Goal: Check status: Check status

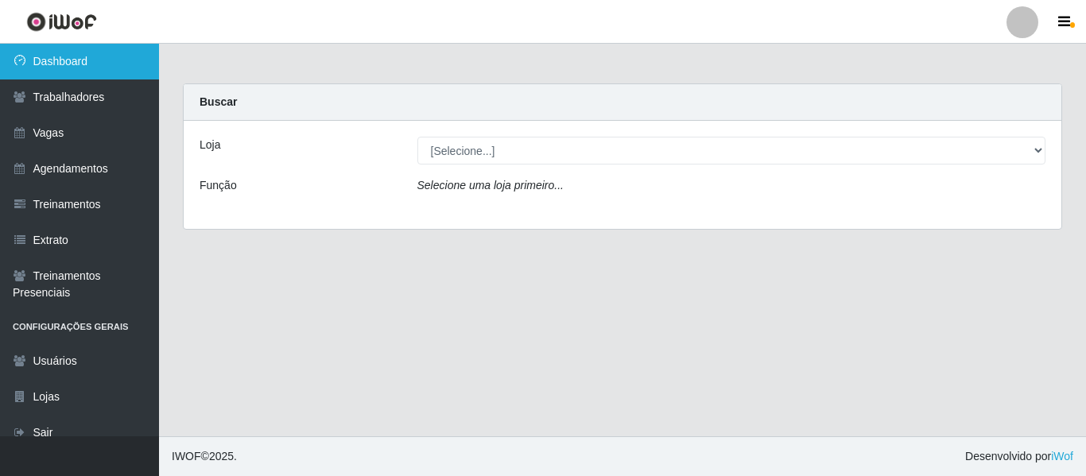
click at [68, 66] on link "Dashboard" at bounding box center [79, 62] width 159 height 36
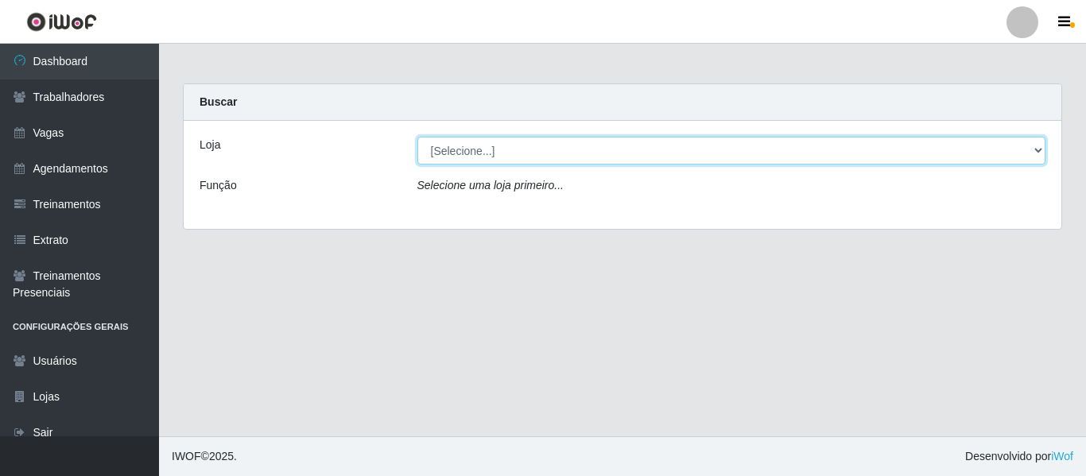
click at [575, 160] on select "[Selecione...] [GEOGRAPHIC_DATA] - Shopping [GEOGRAPHIC_DATA]" at bounding box center [731, 151] width 629 height 28
select select "424"
click at [417, 137] on select "[Selecione...] [GEOGRAPHIC_DATA] - Shopping [GEOGRAPHIC_DATA]" at bounding box center [731, 151] width 629 height 28
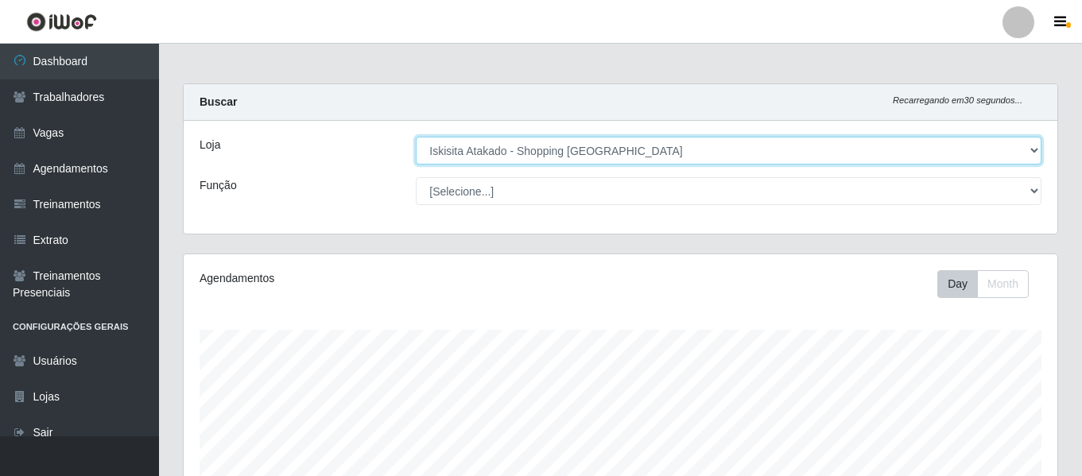
scroll to position [330, 874]
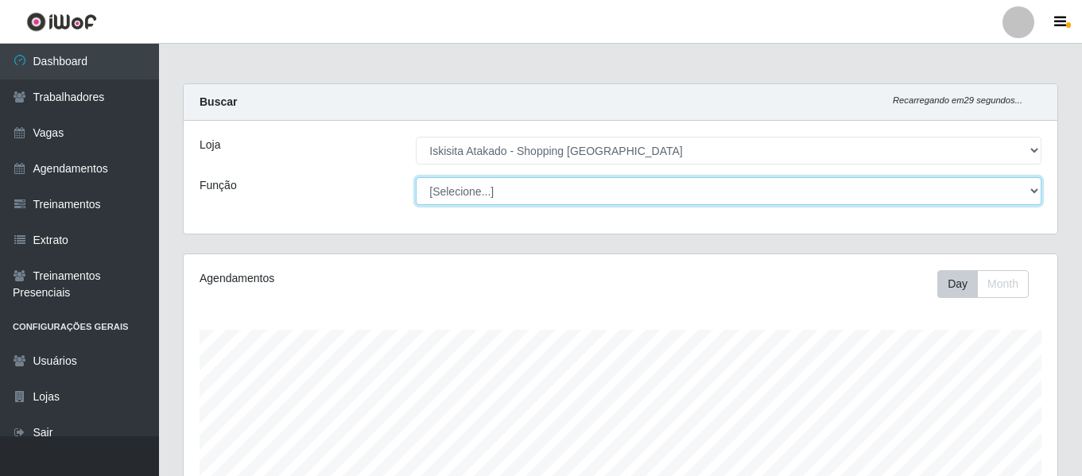
click at [565, 201] on select "[Selecione...] Auxiliar de Estacionamento Auxiliar de Estacionamento + Auxiliar…" at bounding box center [729, 191] width 626 height 28
click at [416, 177] on select "[Selecione...] Auxiliar de Estacionamento Auxiliar de Estacionamento + Auxiliar…" at bounding box center [729, 191] width 626 height 28
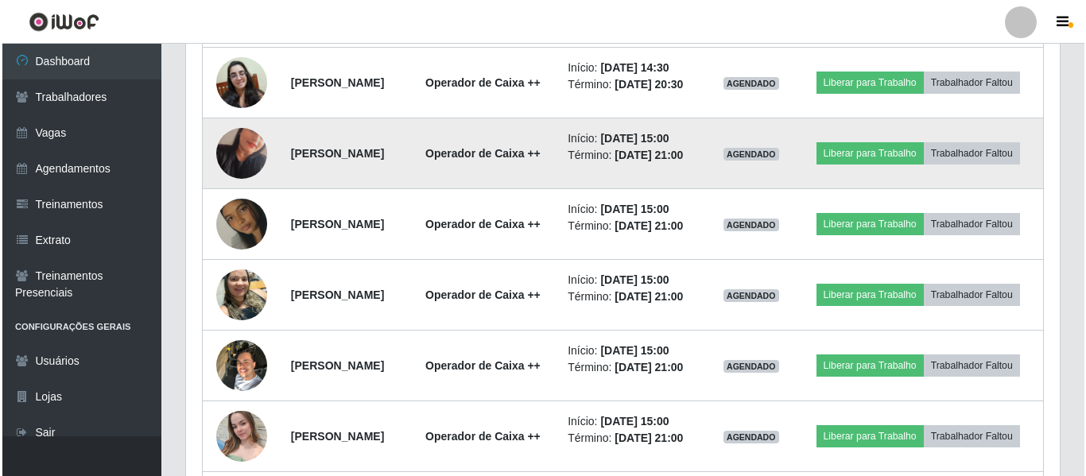
scroll to position [636, 0]
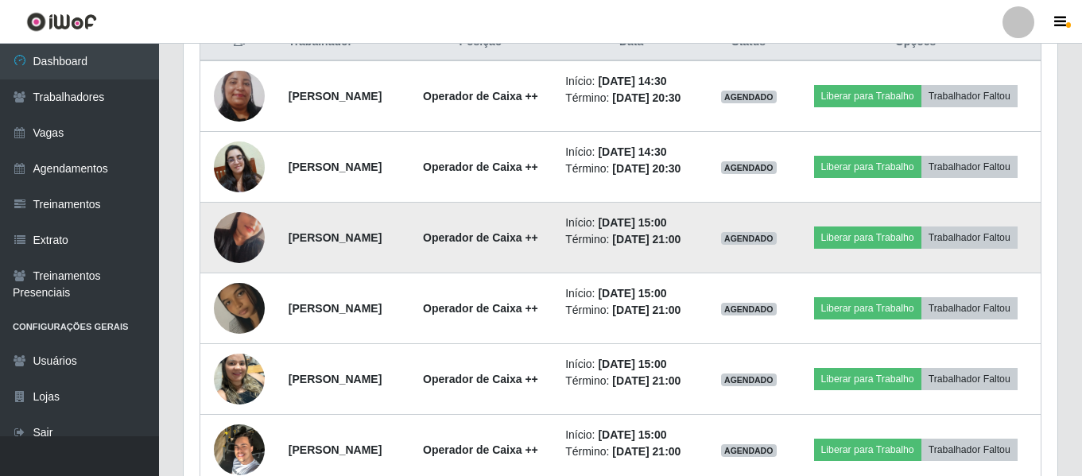
click at [246, 261] on img at bounding box center [239, 237] width 51 height 91
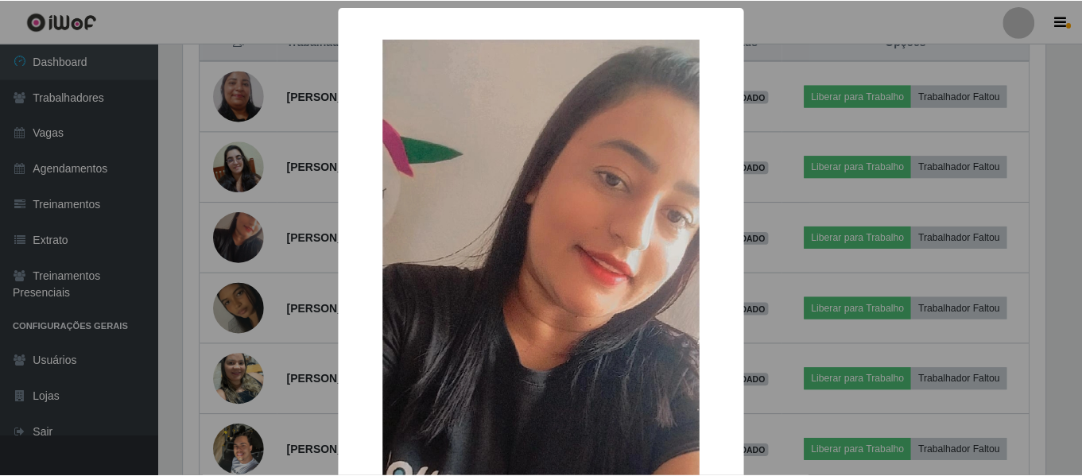
scroll to position [330, 866]
click at [1010, 72] on div "× OK Cancel" at bounding box center [543, 238] width 1086 height 476
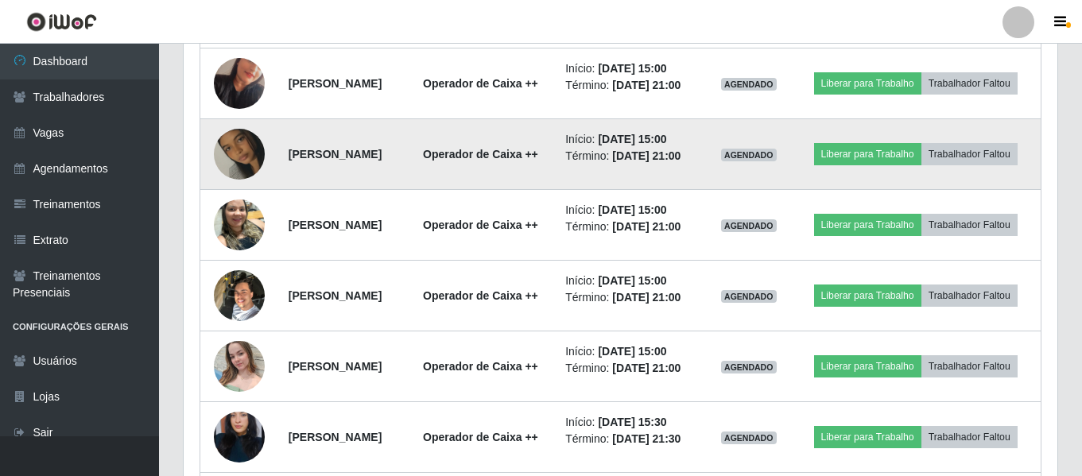
scroll to position [795, 0]
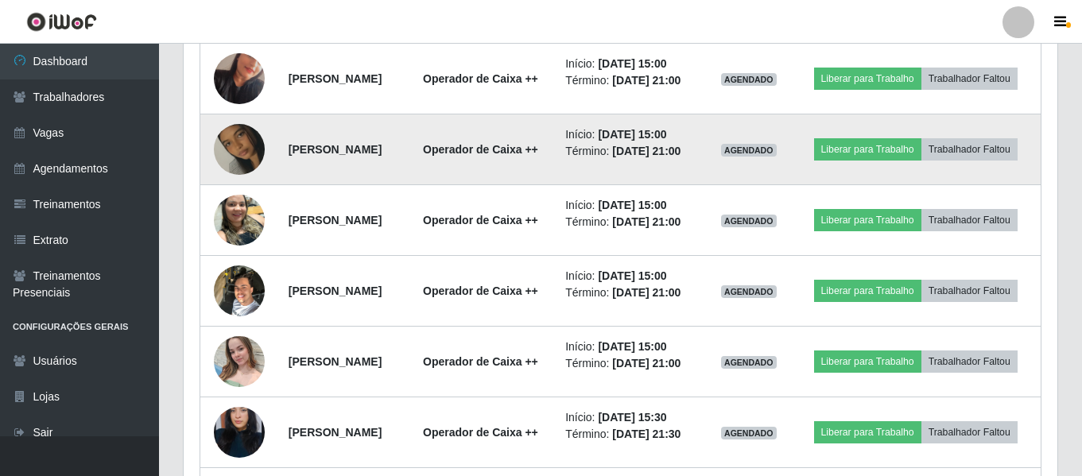
click at [246, 194] on img at bounding box center [239, 149] width 51 height 91
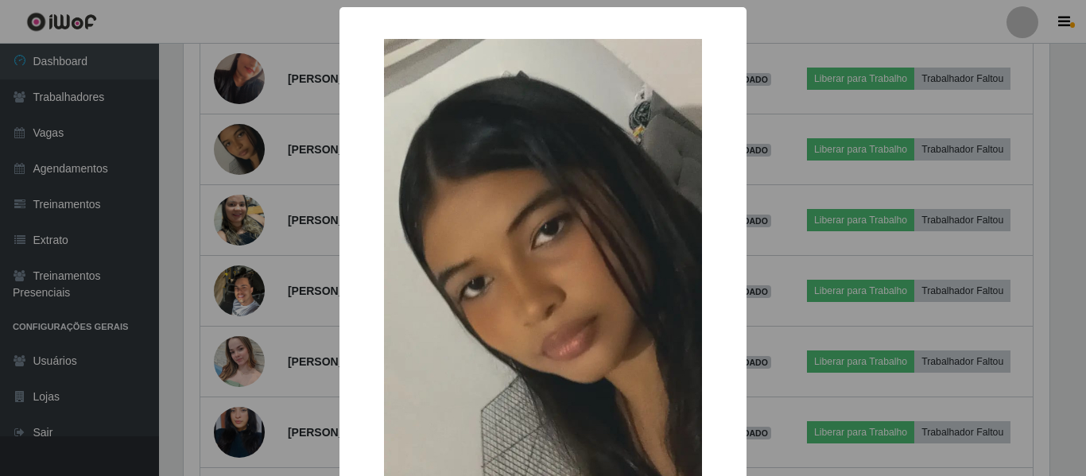
click at [1038, 217] on div "× OK Cancel" at bounding box center [543, 238] width 1086 height 476
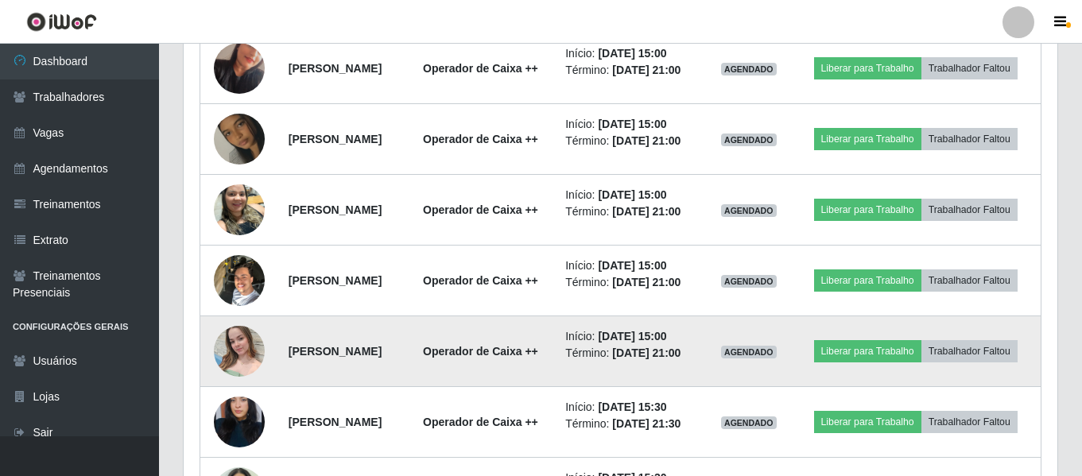
scroll to position [964, 0]
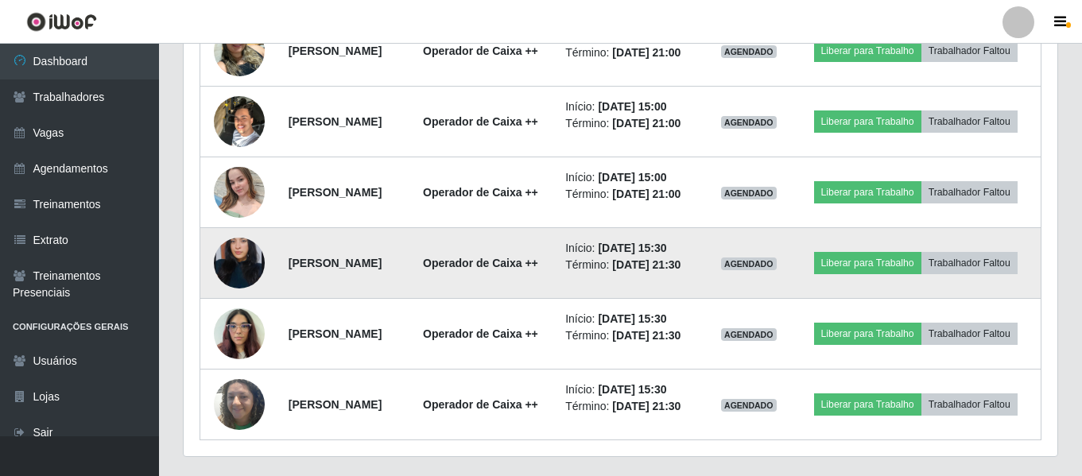
click at [246, 308] on img at bounding box center [239, 263] width 51 height 91
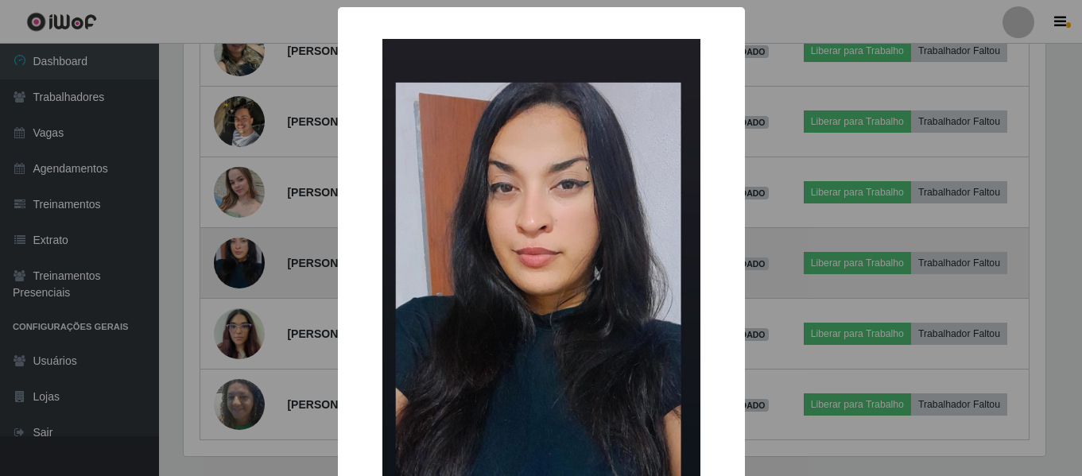
scroll to position [330, 866]
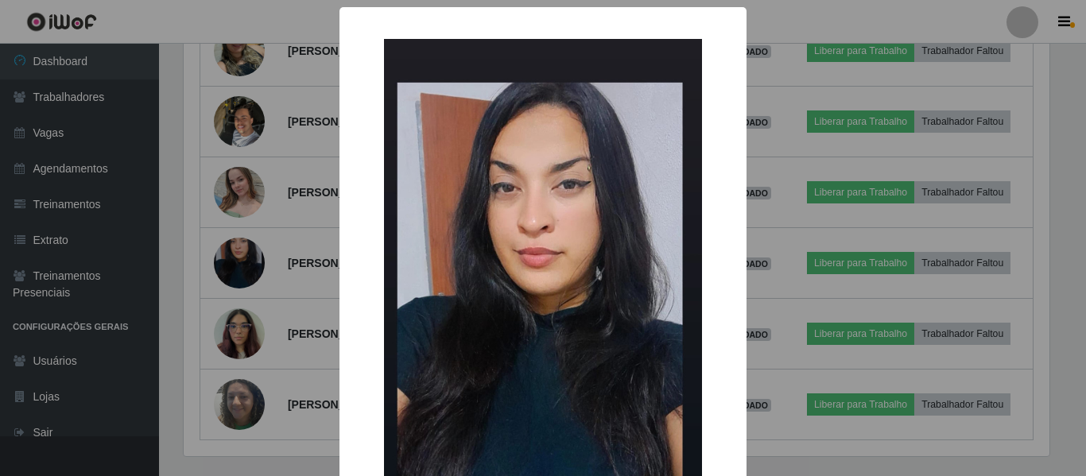
click at [800, 27] on div "× OK Cancel" at bounding box center [543, 238] width 1086 height 476
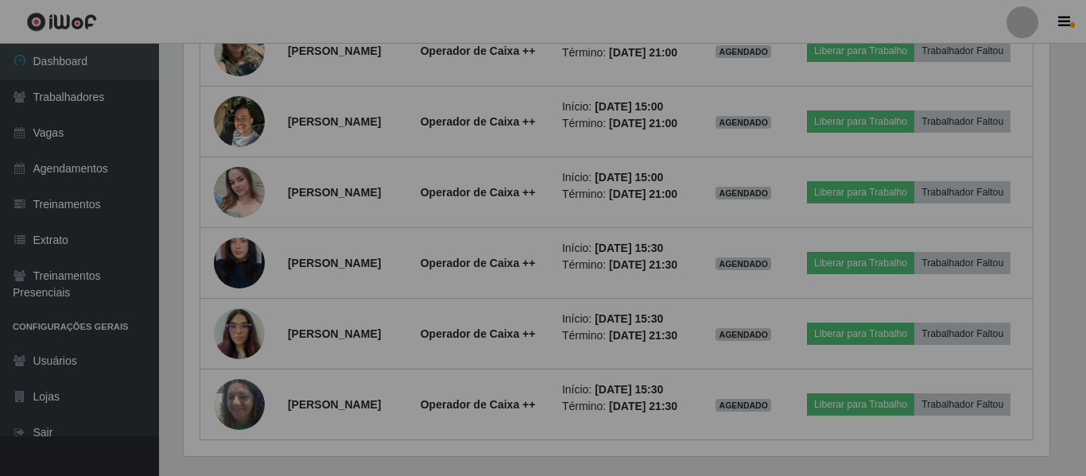
click at [800, 27] on div "× OK Cancel" at bounding box center [543, 238] width 1086 height 476
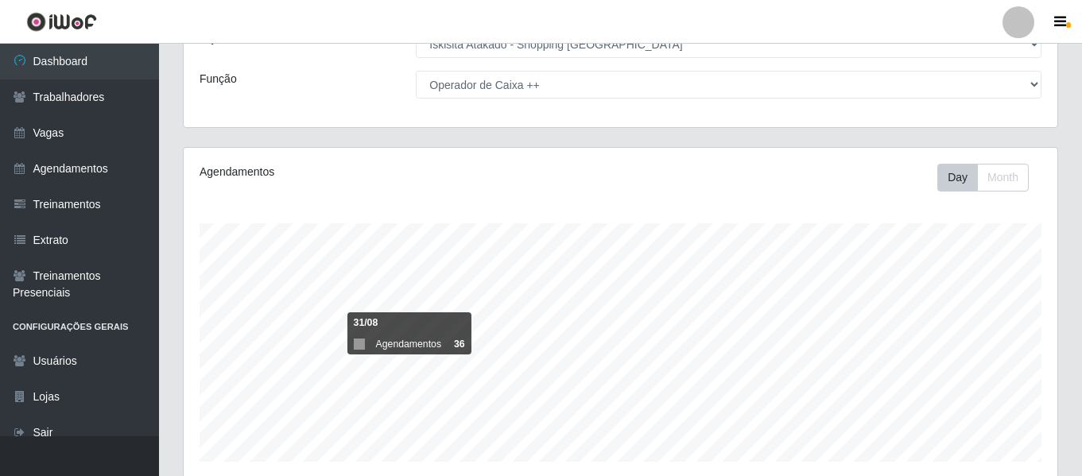
scroll to position [0, 0]
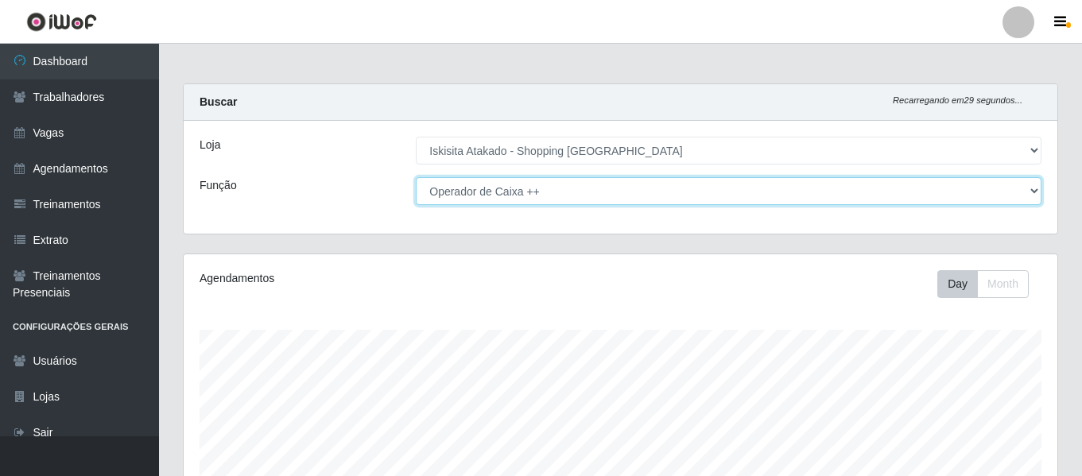
click at [455, 193] on select "[Selecione...] Auxiliar de Estacionamento Auxiliar de Estacionamento + Auxiliar…" at bounding box center [729, 191] width 626 height 28
click at [416, 177] on select "[Selecione...] Auxiliar de Estacionamento Auxiliar de Estacionamento + Auxiliar…" at bounding box center [729, 191] width 626 height 28
click at [641, 192] on select "[Selecione...] Auxiliar de Estacionamento Auxiliar de Estacionamento + Auxiliar…" at bounding box center [729, 191] width 626 height 28
click at [628, 198] on select "[Selecione...] Auxiliar de Estacionamento Auxiliar de Estacionamento + Auxiliar…" at bounding box center [729, 191] width 626 height 28
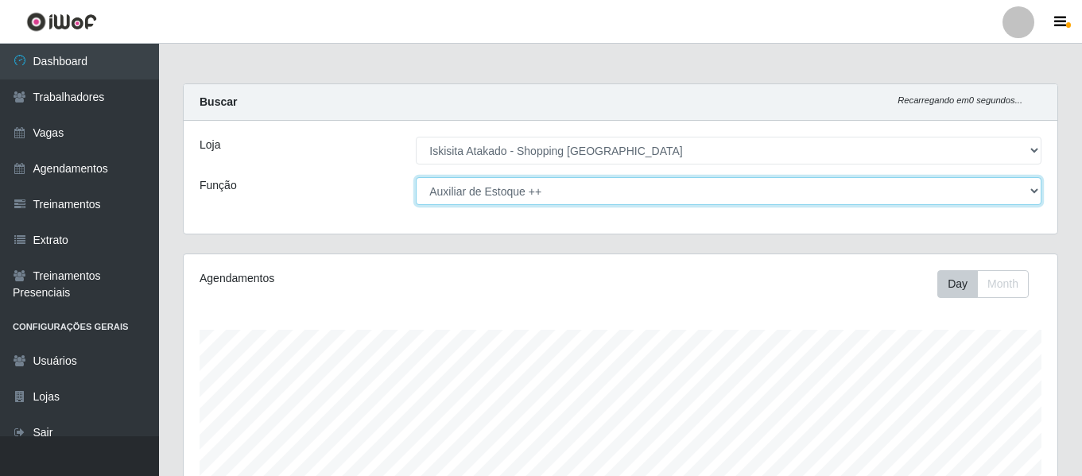
click at [628, 198] on select "[Selecione...] Auxiliar de Estacionamento Auxiliar de Estacionamento + Auxiliar…" at bounding box center [729, 191] width 626 height 28
select select "121"
click at [416, 177] on select "[Selecione...] Auxiliar de Estacionamento Auxiliar de Estacionamento + Auxiliar…" at bounding box center [729, 191] width 626 height 28
